Goal: Task Accomplishment & Management: Complete application form

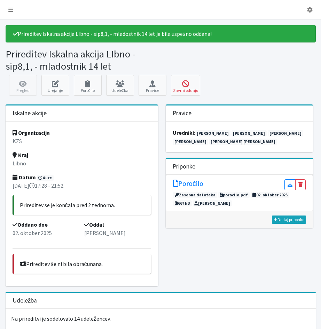
scroll to position [35, 0]
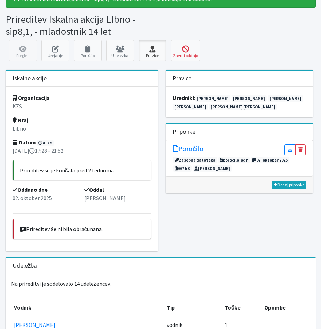
click at [151, 53] on link "Pravice" at bounding box center [153, 50] width 28 height 21
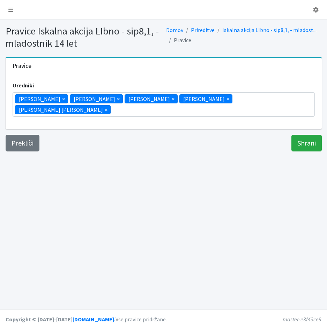
scroll to position [18, 0]
click at [9, 9] on icon at bounding box center [10, 10] width 5 height 6
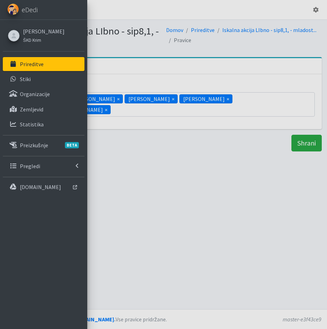
click at [23, 64] on p "Prireditve" at bounding box center [32, 64] width 24 height 7
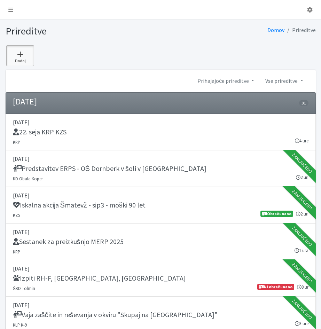
click at [22, 56] on icon at bounding box center [20, 54] width 24 height 7
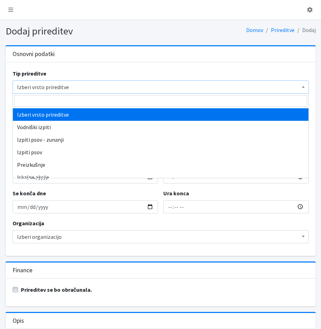
click at [17, 88] on span "Izberi vrsto prireditve" at bounding box center [161, 87] width 288 height 10
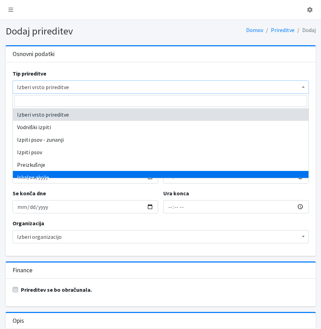
select select "1003"
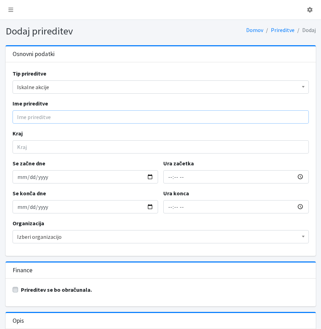
click at [33, 120] on input "Ime prireditve" at bounding box center [161, 116] width 297 height 13
type input "Iskalna akcija Palčje - sip1 - ženska Italijanka"
click at [17, 150] on input "Kraj" at bounding box center [161, 146] width 297 height 13
type input "Palčje"
click at [21, 180] on input "Se začne dne" at bounding box center [86, 176] width 146 height 13
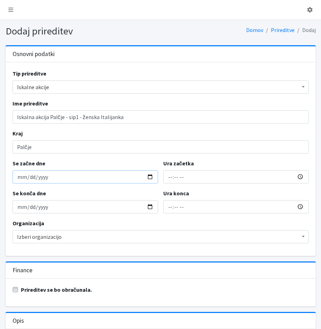
click at [19, 180] on input "Se začne dne" at bounding box center [86, 176] width 146 height 13
type input "2025-09-22"
click at [168, 177] on input "Ura začetka" at bounding box center [236, 176] width 146 height 13
type input "17:11"
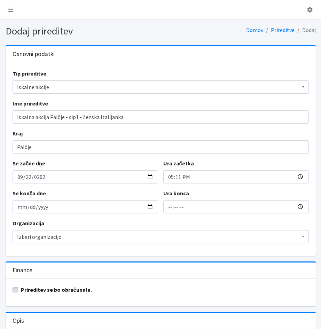
type input "19:11"
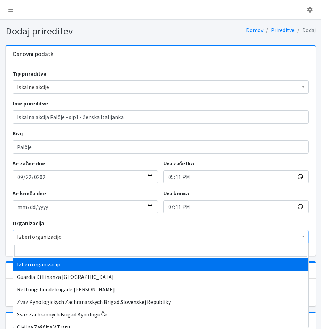
click at [30, 237] on span "Izberi organizacijo" at bounding box center [161, 237] width 288 height 10
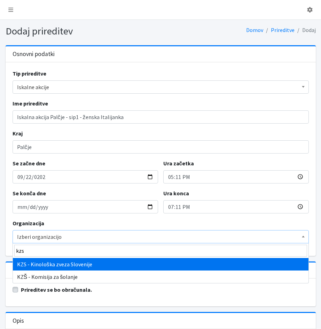
type input "kzs"
select select "1067"
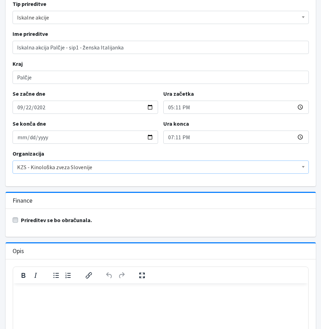
scroll to position [105, 0]
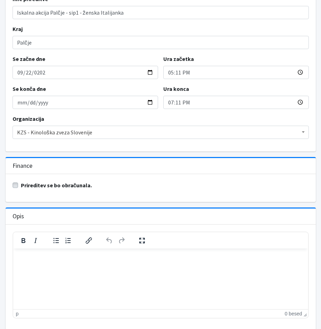
click at [21, 186] on label "Prireditev se bo obračunala." at bounding box center [56, 185] width 71 height 8
click at [15, 186] on input "Prireditev se bo obračunala." at bounding box center [16, 184] width 6 height 7
checkbox input "true"
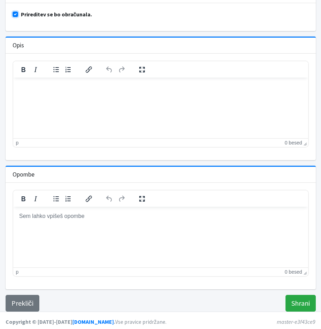
scroll to position [278, 0]
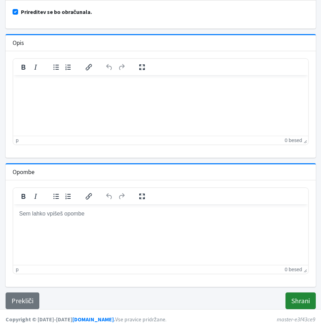
click at [303, 303] on input "Shrani" at bounding box center [301, 301] width 30 height 17
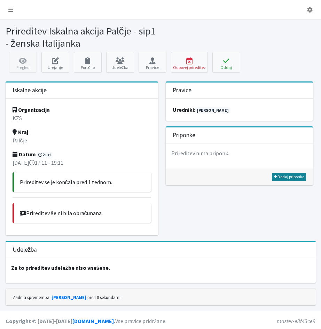
click at [283, 180] on link "Dodaj priponko" at bounding box center [289, 177] width 34 height 8
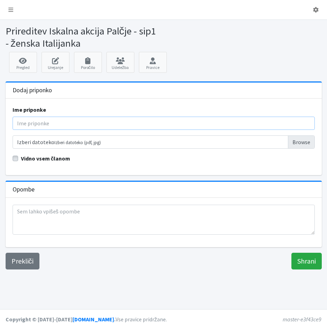
click at [55, 125] on input "Ime priponke" at bounding box center [164, 123] width 302 height 13
type input "Poročilo"
click at [303, 143] on input "Izberi datoteko Izberi datoteko (pdf, jpg)" at bounding box center [164, 142] width 302 height 13
type input "C:\fakepath\22_09_2025_Palcje-Poročilo iskalne akcije.pdf"
click at [307, 265] on input "Shrani" at bounding box center [306, 261] width 30 height 17
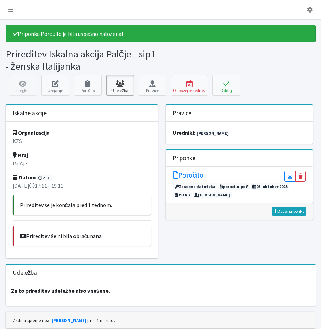
click at [119, 90] on link "Udeležba" at bounding box center [120, 85] width 28 height 21
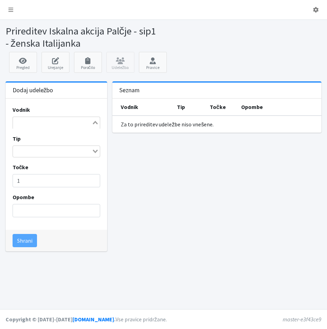
click at [25, 122] on input "Search for option" at bounding box center [53, 123] width 78 height 8
click at [32, 124] on input "Search for option" at bounding box center [53, 123] width 78 height 8
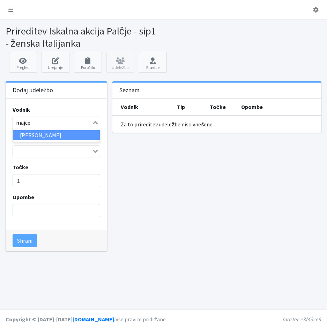
type input "majcen"
click at [40, 135] on li "[PERSON_NAME]" at bounding box center [56, 135] width 87 height 10
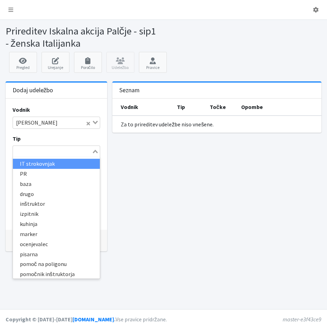
click at [86, 152] on input "Search for option" at bounding box center [53, 151] width 78 height 8
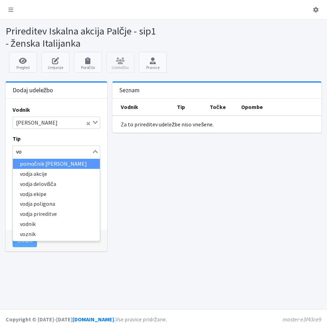
type input "vod"
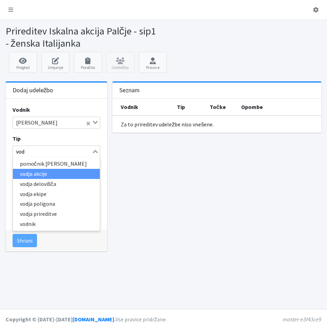
click at [33, 173] on li "vodja akcije" at bounding box center [56, 174] width 87 height 10
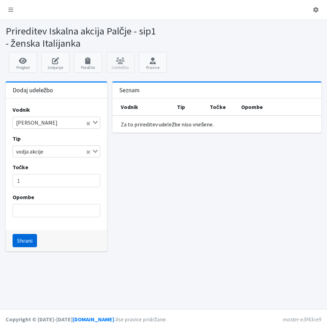
click at [21, 242] on button "Shrani" at bounding box center [25, 240] width 24 height 13
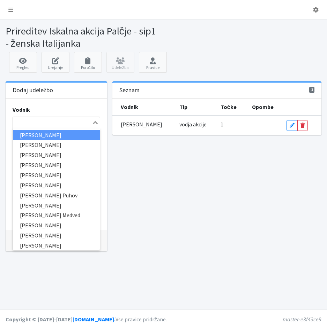
click at [34, 123] on input "Search for option" at bounding box center [53, 123] width 78 height 8
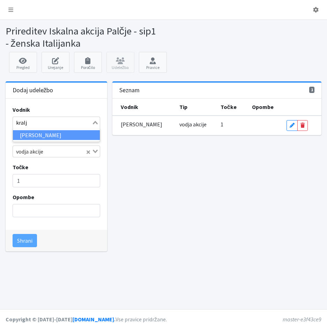
type input "kralji"
click at [26, 135] on li "[PERSON_NAME]" at bounding box center [56, 135] width 87 height 10
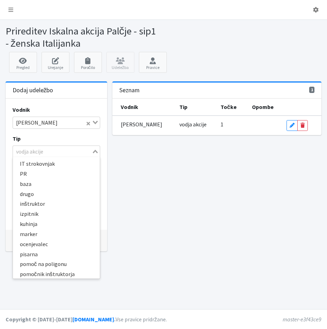
scroll to position [91, 0]
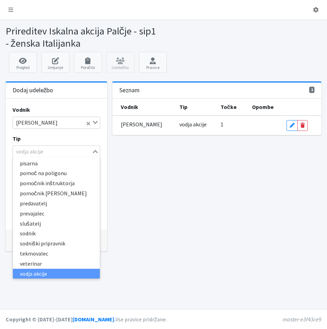
click at [93, 152] on icon "Search for option" at bounding box center [95, 151] width 5 height 3
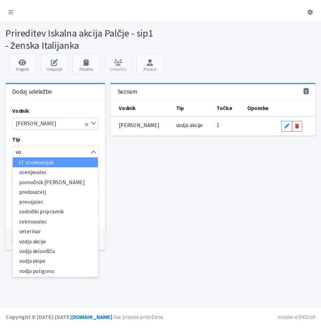
scroll to position [0, 0]
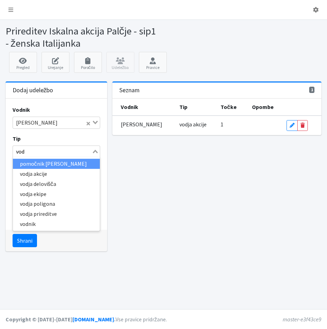
type input "vodn"
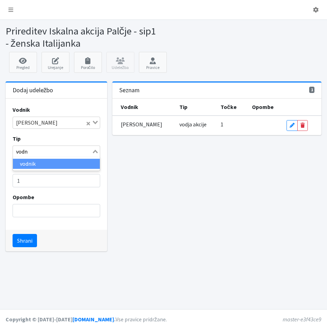
click at [74, 162] on li "vodnik" at bounding box center [56, 164] width 87 height 10
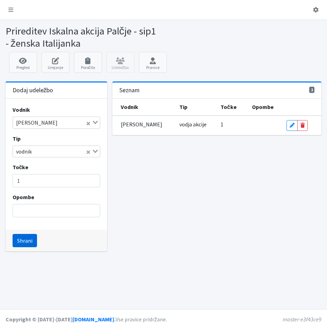
click at [22, 243] on button "Shrani" at bounding box center [25, 240] width 24 height 13
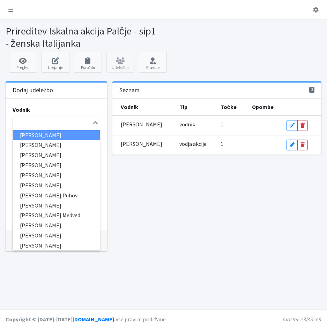
click at [37, 124] on input "Search for option" at bounding box center [53, 123] width 78 height 8
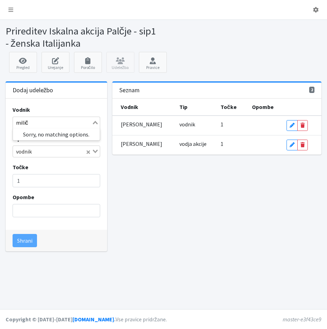
drag, startPoint x: 34, startPoint y: 125, endPoint x: 14, endPoint y: 123, distance: 20.4
click at [14, 123] on input "milič" at bounding box center [53, 123] width 78 height 8
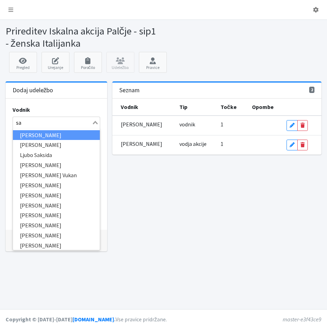
type input "sar"
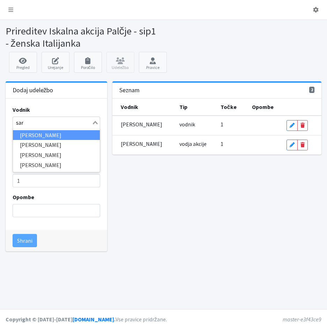
click at [23, 134] on li "[PERSON_NAME]" at bounding box center [56, 135] width 87 height 10
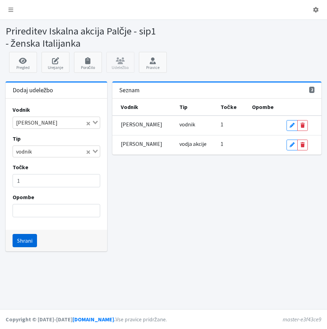
click at [24, 241] on button "Shrani" at bounding box center [25, 240] width 24 height 13
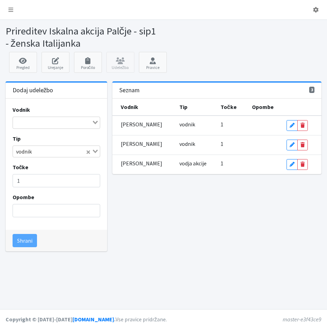
click at [23, 126] on input "Search for option" at bounding box center [53, 123] width 78 height 8
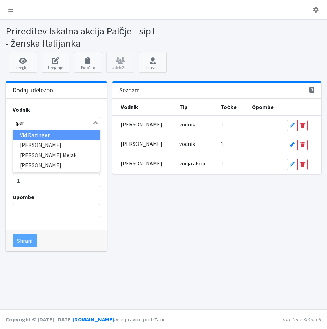
type input "gerk"
click at [29, 136] on li "[PERSON_NAME]" at bounding box center [56, 135] width 87 height 10
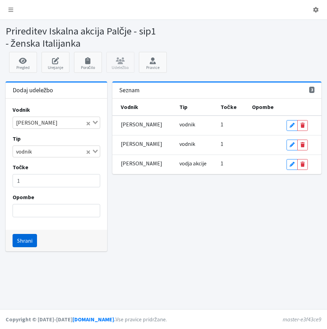
click at [19, 244] on button "Shrani" at bounding box center [25, 240] width 24 height 13
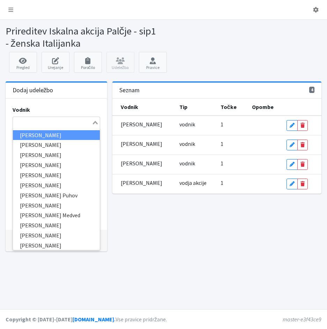
click at [22, 121] on input "Search for option" at bounding box center [53, 123] width 78 height 8
type input "ver"
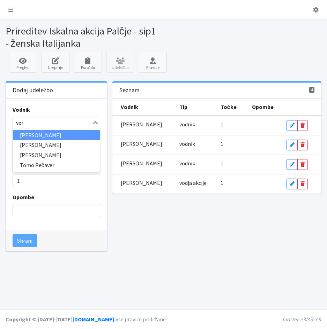
click at [43, 134] on li "[PERSON_NAME]" at bounding box center [56, 135] width 87 height 10
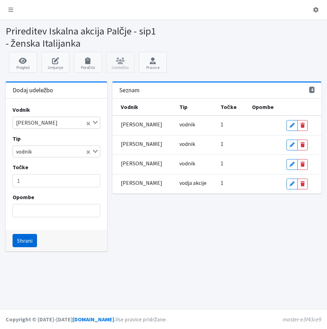
click at [27, 242] on button "Shrani" at bounding box center [25, 240] width 24 height 13
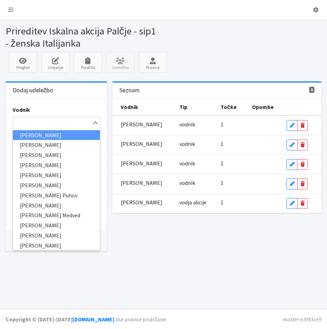
click at [21, 124] on input "Search for option" at bounding box center [53, 123] width 78 height 8
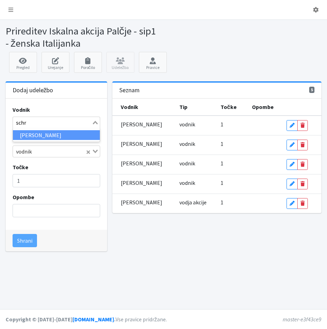
type input "schra"
click at [20, 136] on li "[PERSON_NAME]" at bounding box center [56, 135] width 87 height 10
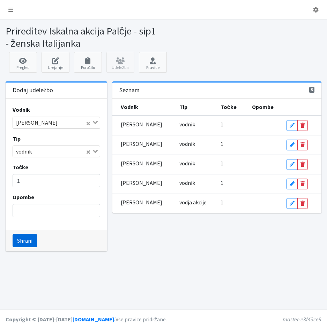
click at [22, 242] on button "Shrani" at bounding box center [25, 240] width 24 height 13
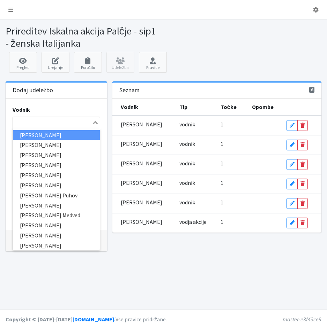
click at [21, 125] on input "Search for option" at bounding box center [53, 123] width 78 height 8
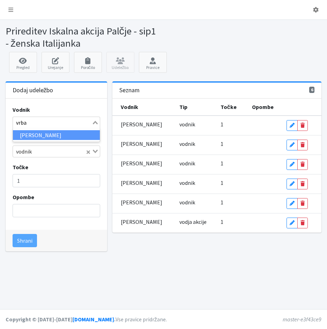
type input "vrban"
click at [26, 137] on li "[PERSON_NAME]" at bounding box center [56, 135] width 87 height 10
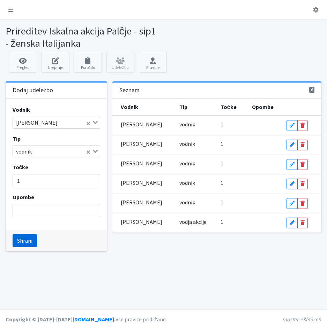
click at [26, 243] on button "Shrani" at bounding box center [25, 240] width 24 height 13
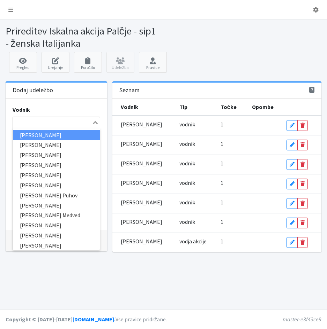
click at [22, 120] on input "Search for option" at bounding box center [53, 123] width 78 height 8
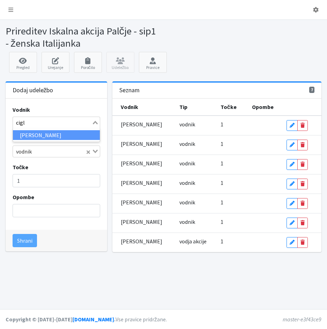
type input "cigla"
click at [22, 136] on li "[PERSON_NAME]" at bounding box center [56, 135] width 87 height 10
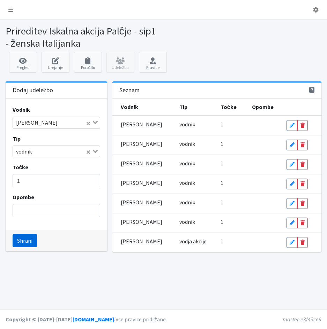
click at [21, 243] on button "Shrani" at bounding box center [25, 240] width 24 height 13
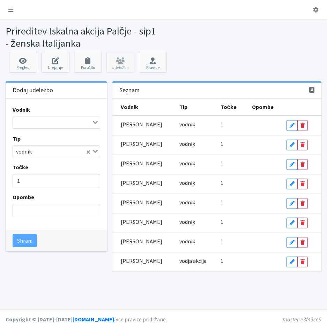
click at [18, 122] on input "Search for option" at bounding box center [53, 123] width 78 height 8
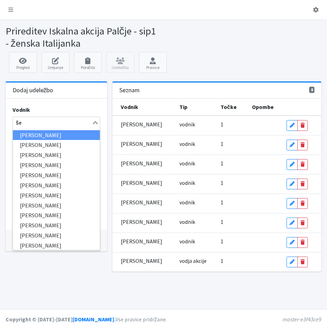
type input "šek"
click at [45, 137] on li "[PERSON_NAME]" at bounding box center [56, 135] width 87 height 10
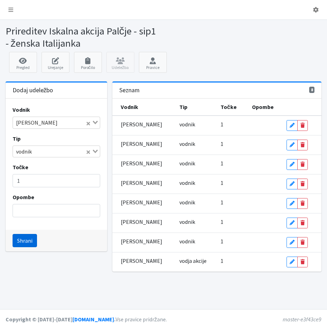
click at [24, 240] on button "Shrani" at bounding box center [25, 240] width 24 height 13
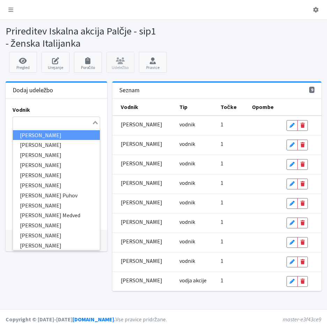
click at [32, 122] on input "Search for option" at bounding box center [53, 123] width 78 height 8
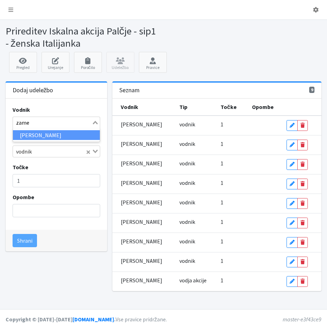
type input "zamer"
click at [48, 136] on li "[PERSON_NAME]" at bounding box center [56, 135] width 87 height 10
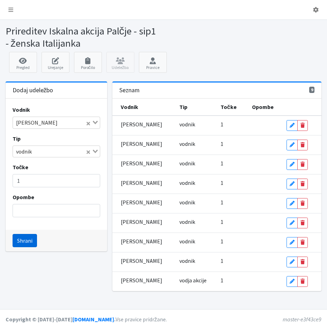
click at [26, 243] on button "Shrani" at bounding box center [25, 240] width 24 height 13
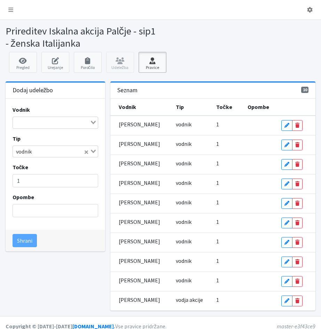
click at [151, 67] on link "Pravice" at bounding box center [153, 62] width 28 height 21
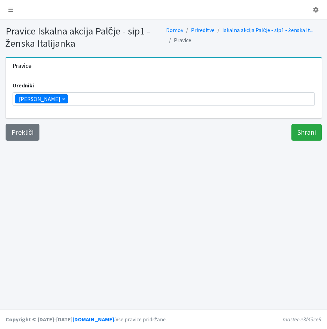
scroll to position [110, 0]
click at [64, 102] on ul "× Vera Mikolič" at bounding box center [163, 99] width 301 height 13
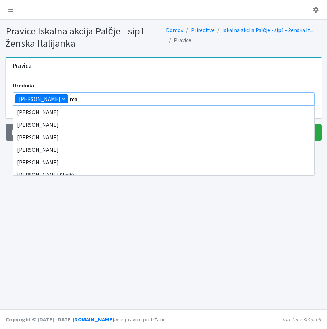
scroll to position [0, 0]
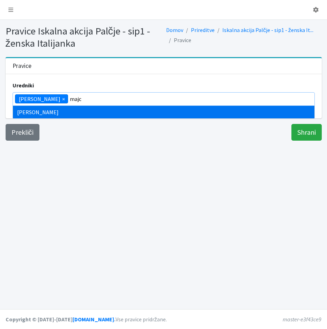
type input "majc"
select select "1005"
type input "zamer"
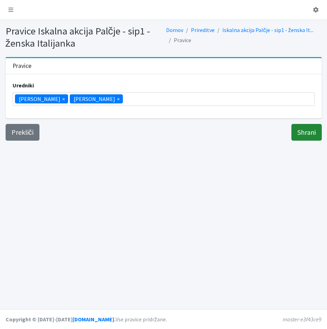
click at [296, 134] on input "Shrani" at bounding box center [306, 132] width 30 height 17
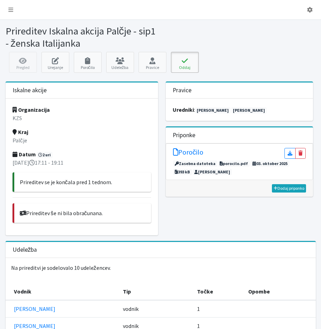
click at [185, 67] on button "Oddaj" at bounding box center [185, 62] width 28 height 21
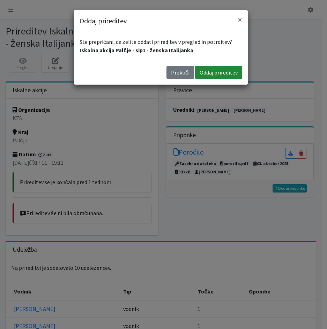
click at [206, 74] on button "Oddaj prireditev" at bounding box center [218, 72] width 47 height 13
